Goal: Task Accomplishment & Management: Use online tool/utility

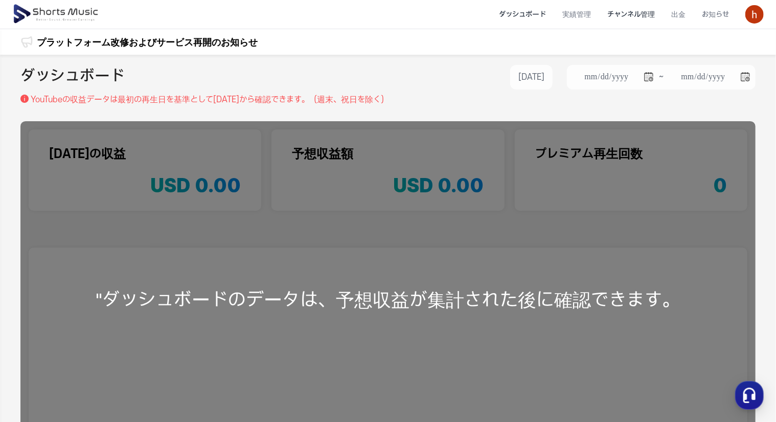
click at [643, 20] on li "チャンネル管理" at bounding box center [631, 14] width 64 height 27
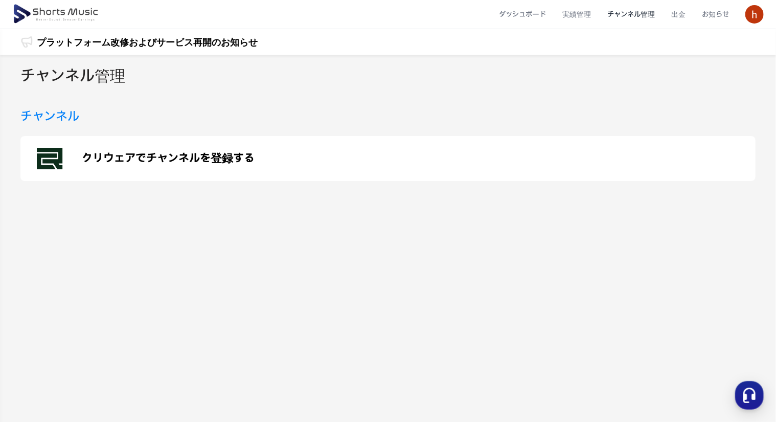
click at [192, 156] on p "クリウェアでチャンネルを登録する" at bounding box center [168, 158] width 173 height 12
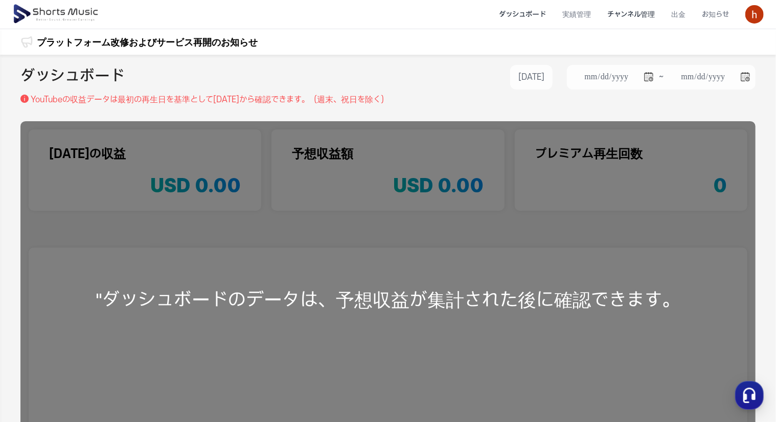
click at [638, 17] on li "チャンネル管理" at bounding box center [631, 14] width 64 height 27
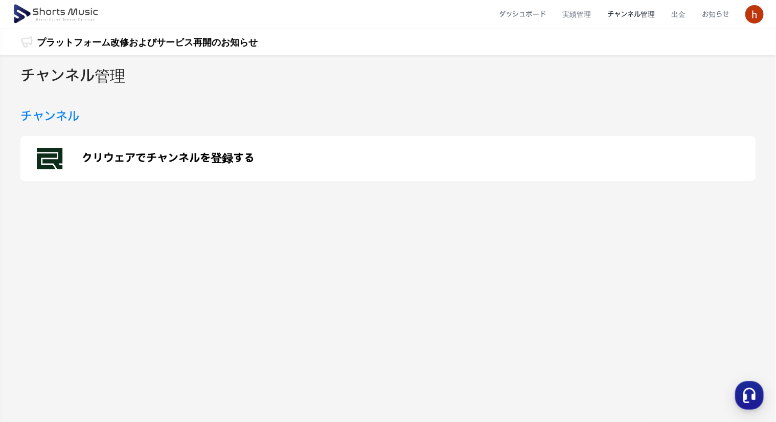
click at [203, 159] on p "クリウェアでチャンネルを登録する" at bounding box center [168, 158] width 173 height 12
